Goal: Task Accomplishment & Management: Manage account settings

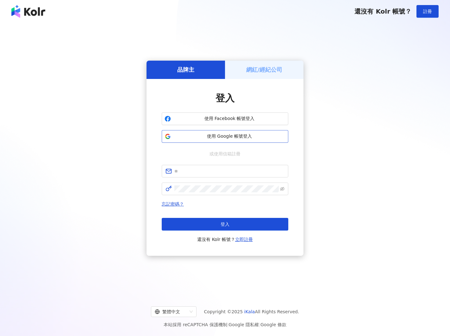
click at [225, 138] on span "使用 Google 帳號登入" at bounding box center [229, 136] width 112 height 6
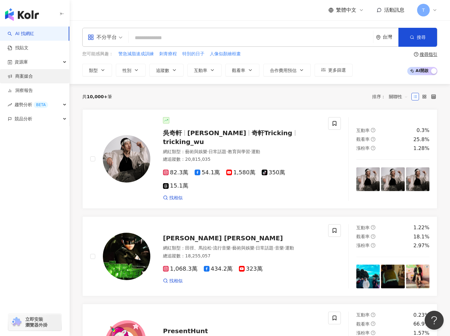
click at [23, 73] on link "商案媒合" at bounding box center [20, 76] width 25 height 6
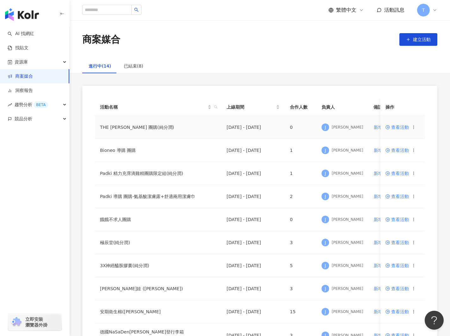
click at [392, 125] on span "查看活動" at bounding box center [396, 127] width 23 height 4
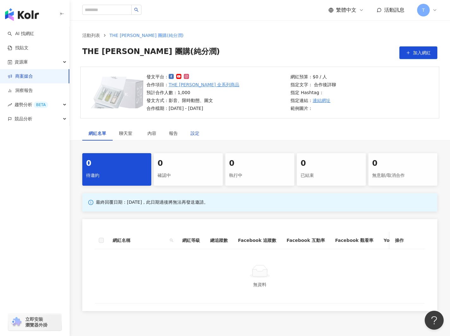
scroll to position [1, 0]
click at [196, 134] on div "設定" at bounding box center [194, 133] width 9 height 7
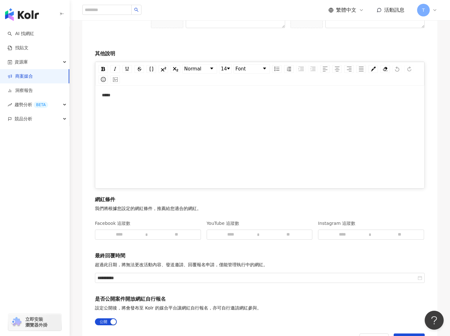
scroll to position [828, 0]
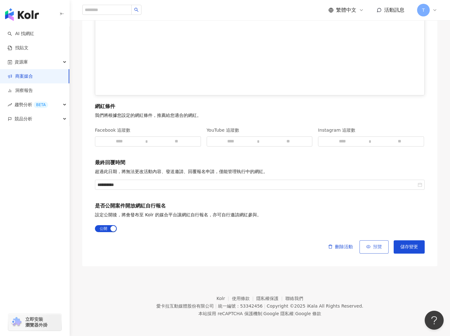
click at [378, 247] on span "預覽" at bounding box center [377, 247] width 9 height 5
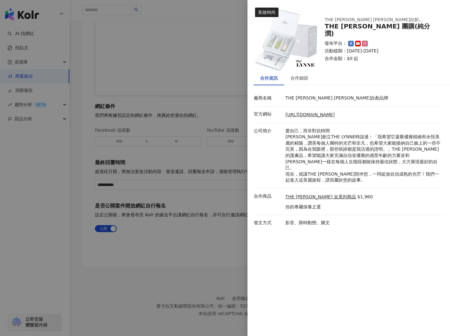
click at [162, 251] on div at bounding box center [225, 168] width 450 height 336
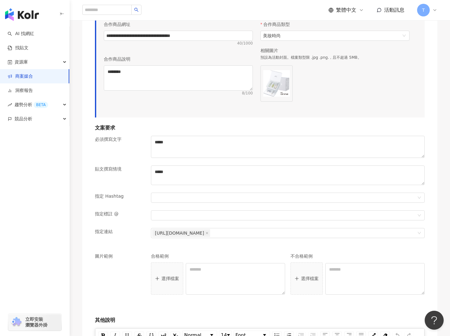
scroll to position [467, 0]
click at [23, 76] on link "商案媒合" at bounding box center [20, 76] width 25 height 6
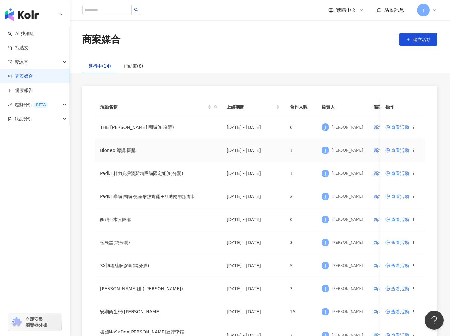
click at [393, 151] on span "查看活動" at bounding box center [396, 150] width 23 height 4
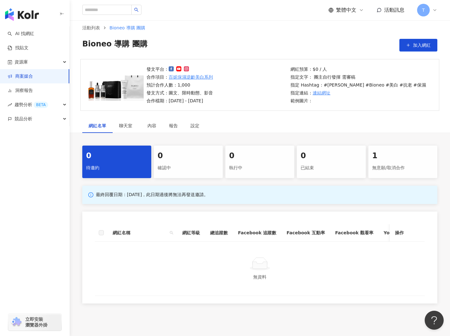
scroll to position [10, 0]
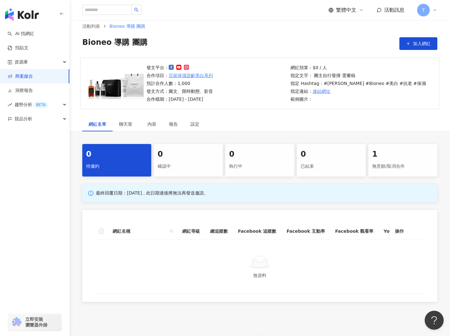
click at [168, 134] on div "**********" at bounding box center [260, 182] width 380 height 248
click at [24, 77] on link "商案媒合" at bounding box center [20, 76] width 25 height 6
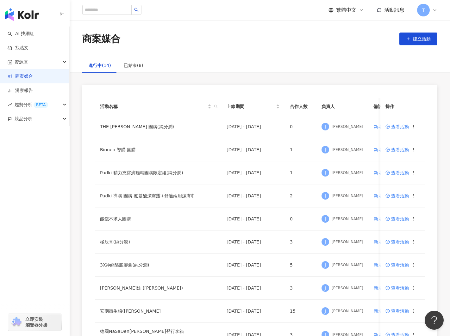
scroll to position [3, 0]
